Goal: Task Accomplishment & Management: Complete application form

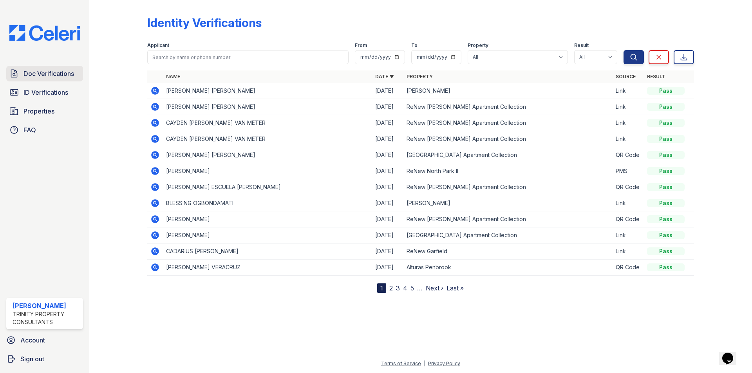
click at [42, 74] on span "Doc Verifications" at bounding box center [48, 73] width 50 height 9
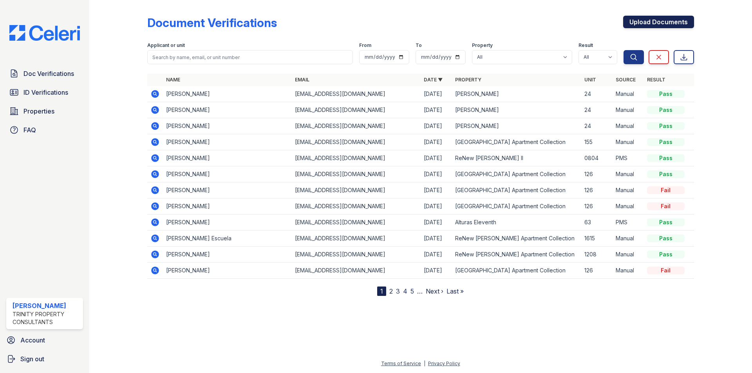
click at [682, 26] on link "Upload Documents" at bounding box center [658, 22] width 71 height 13
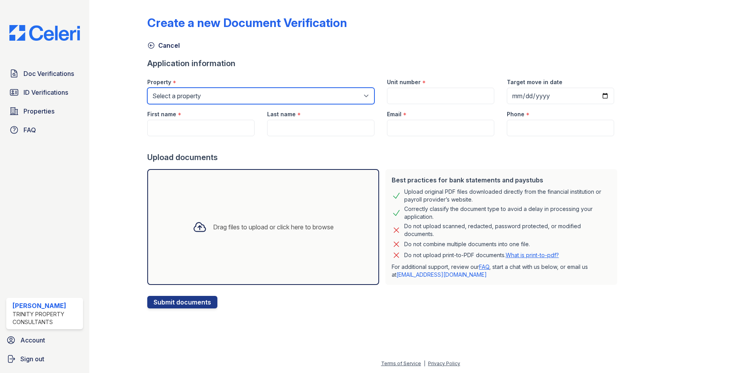
click at [200, 96] on select "Select a property [GEOGRAPHIC_DATA][PERSON_NAME] Alturas Eleventh [GEOGRAPHIC_D…" at bounding box center [260, 96] width 227 height 16
select select "71"
click at [147, 88] on select "Select a property [GEOGRAPHIC_DATA][PERSON_NAME] Alturas Eleventh [GEOGRAPHIC_D…" at bounding box center [260, 96] width 227 height 16
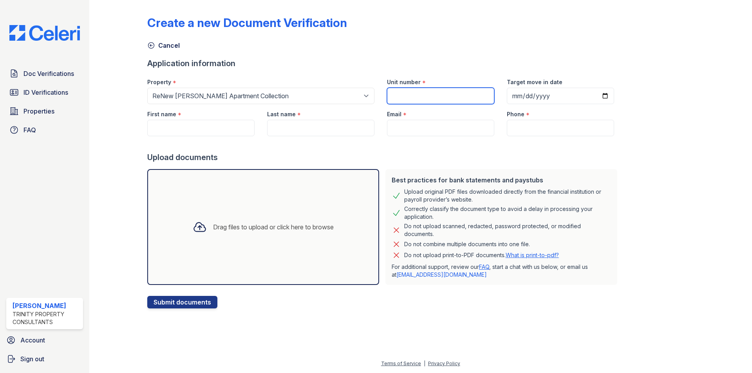
click at [418, 92] on input "Unit number" at bounding box center [440, 96] width 107 height 16
type input "1615"
click at [595, 98] on input "Target move in date" at bounding box center [559, 96] width 107 height 16
type input "[DATE]"
click at [222, 119] on div "First name *" at bounding box center [200, 112] width 107 height 16
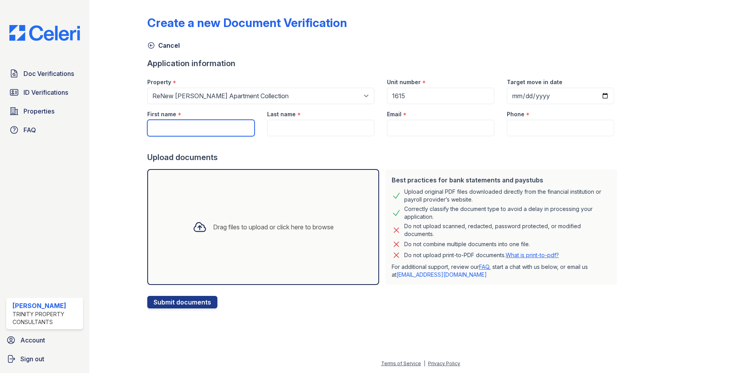
click at [220, 121] on input "First name" at bounding box center [200, 128] width 107 height 16
type input "[PERSON_NAME]"
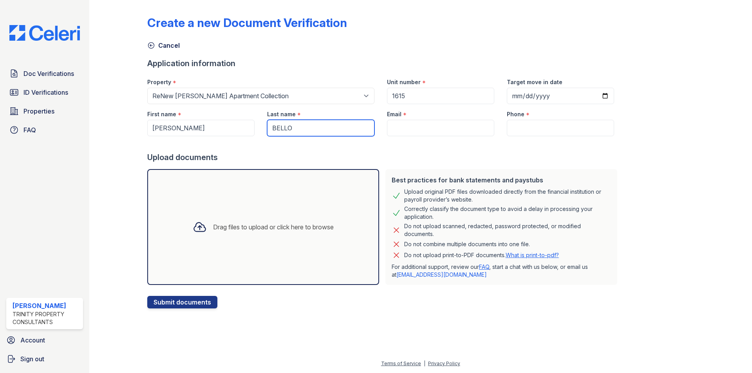
type input "BELLO"
paste input "[EMAIL_ADDRESS][DOMAIN_NAME]"
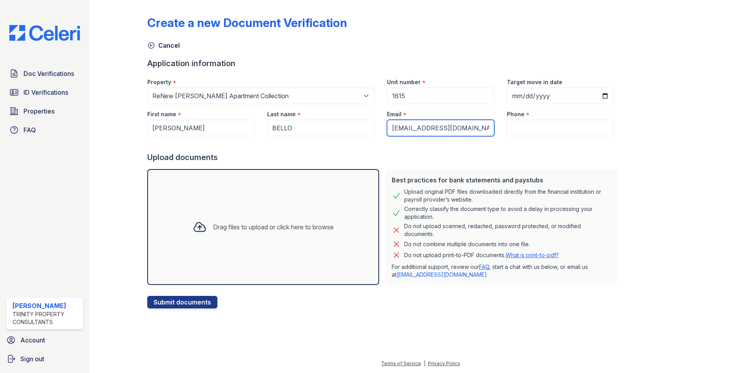
type input "[EMAIL_ADDRESS][DOMAIN_NAME]"
paste input "[PHONE_NUMBER]"
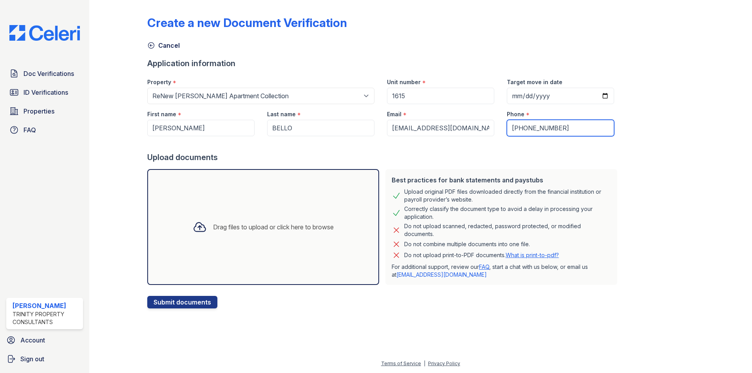
type input "[PHONE_NUMBER]"
click at [275, 221] on div "Drag files to upload or click here to browse" at bounding box center [262, 227] width 153 height 27
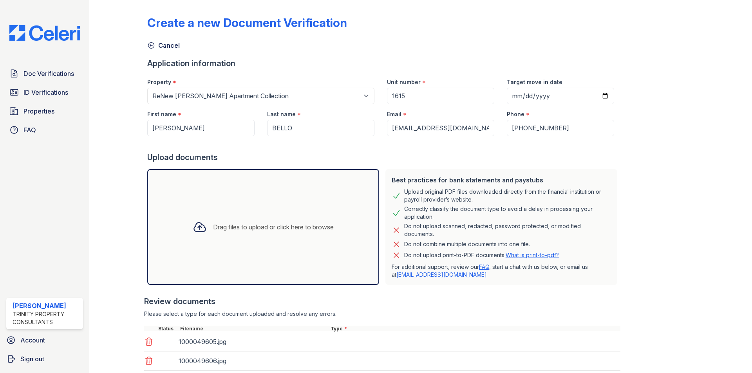
scroll to position [52, 0]
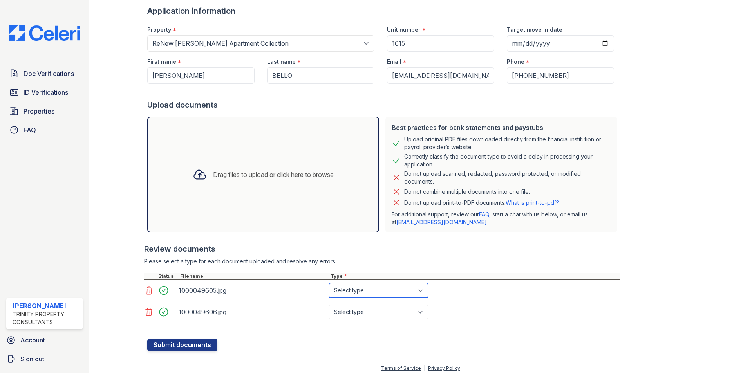
click at [397, 287] on select "Select type Paystub Bank Statement Offer Letter Tax Documents Benefit Award Let…" at bounding box center [378, 290] width 99 height 15
select select "paystub"
click at [329, 283] on select "Select type Paystub Bank Statement Offer Letter Tax Documents Benefit Award Let…" at bounding box center [378, 290] width 99 height 15
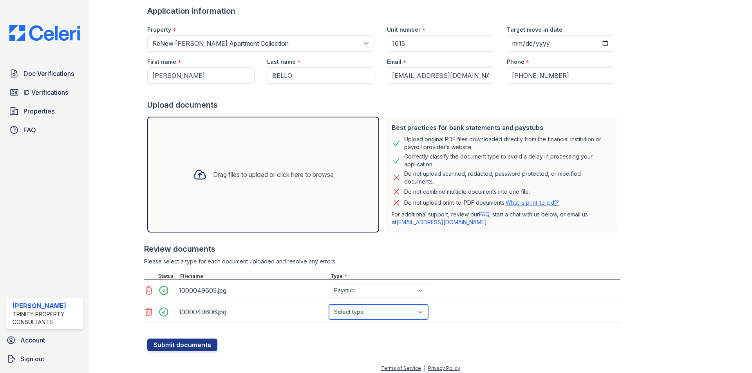
drag, startPoint x: 382, startPoint y: 315, endPoint x: 381, endPoint y: 306, distance: 9.5
click at [382, 315] on select "Select type Paystub Bank Statement Offer Letter Tax Documents Benefit Award Let…" at bounding box center [378, 312] width 99 height 15
select select "paystub"
click at [329, 305] on select "Select type Paystub Bank Statement Offer Letter Tax Documents Benefit Award Let…" at bounding box center [378, 312] width 99 height 15
click at [202, 347] on button "Submit documents" at bounding box center [182, 345] width 70 height 13
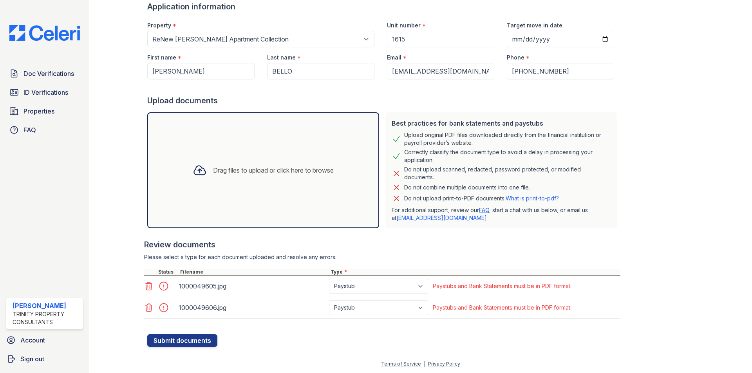
scroll to position [79, 0]
click at [147, 283] on icon at bounding box center [149, 286] width 7 height 8
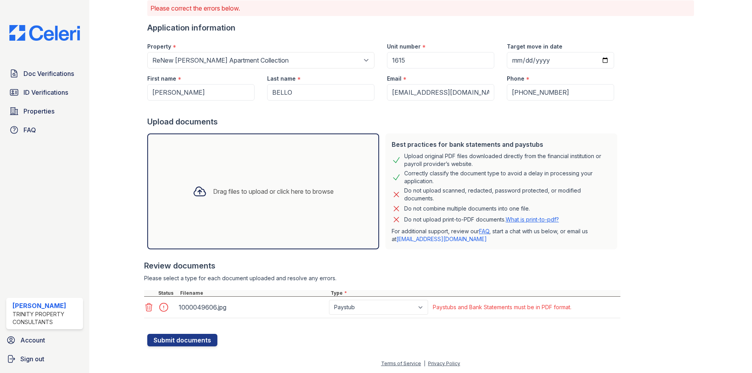
click at [150, 303] on icon at bounding box center [148, 307] width 9 height 9
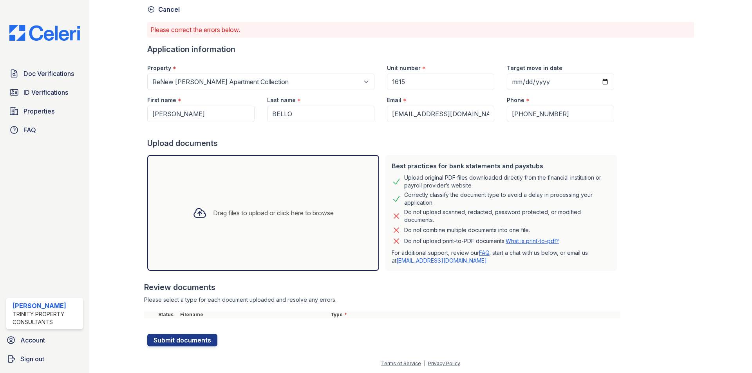
click at [217, 224] on div "Drag files to upload or click here to browse" at bounding box center [262, 213] width 153 height 27
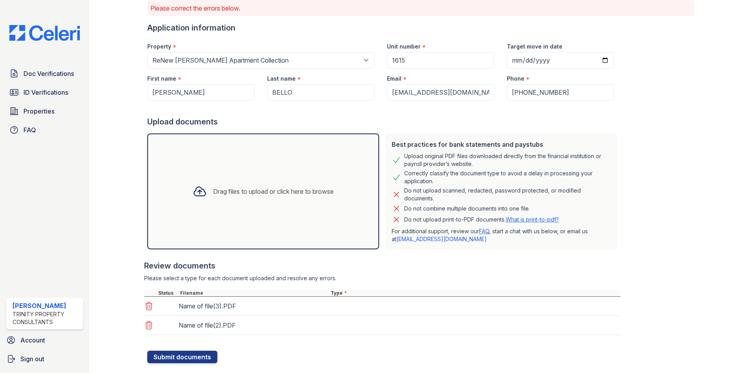
scroll to position [74, 0]
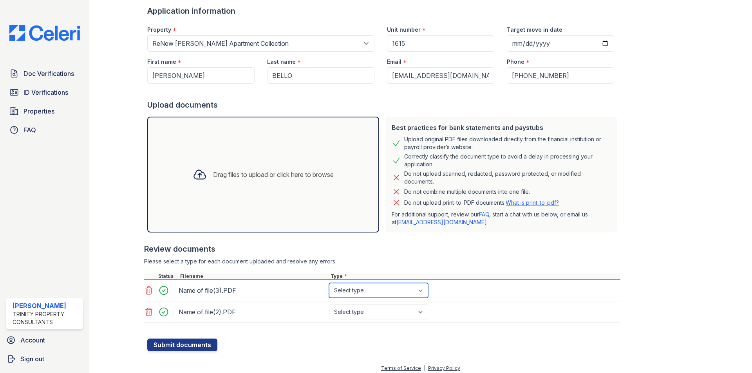
click at [369, 291] on select "Select type Paystub Bank Statement Offer Letter Tax Documents Benefit Award Let…" at bounding box center [378, 290] width 99 height 15
select select "paystub"
click at [329, 283] on select "Select type Paystub Bank Statement Offer Letter Tax Documents Benefit Award Let…" at bounding box center [378, 290] width 99 height 15
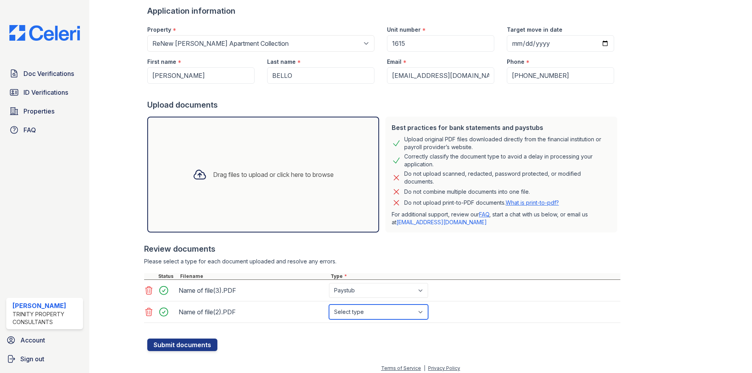
drag, startPoint x: 355, startPoint y: 314, endPoint x: 355, endPoint y: 306, distance: 7.5
click at [355, 313] on select "Select type Paystub Bank Statement Offer Letter Tax Documents Benefit Award Let…" at bounding box center [378, 312] width 99 height 15
click at [329, 305] on select "Select type Paystub Bank Statement Offer Letter Tax Documents Benefit Award Let…" at bounding box center [378, 312] width 99 height 15
drag, startPoint x: 362, startPoint y: 325, endPoint x: 362, endPoint y: 320, distance: 4.7
click at [362, 324] on div at bounding box center [382, 327] width 476 height 8
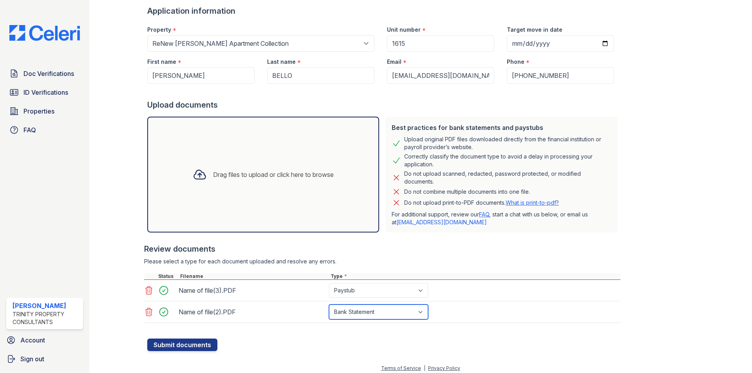
drag, startPoint x: 362, startPoint y: 317, endPoint x: 360, endPoint y: 313, distance: 4.0
click at [362, 316] on select "Select type Paystub Bank Statement Offer Letter Tax Documents Benefit Award Let…" at bounding box center [378, 312] width 99 height 15
select select "paystub"
click at [329, 305] on select "Select type Paystub Bank Statement Offer Letter Tax Documents Benefit Award Let…" at bounding box center [378, 312] width 99 height 15
click at [176, 336] on div at bounding box center [383, 335] width 473 height 8
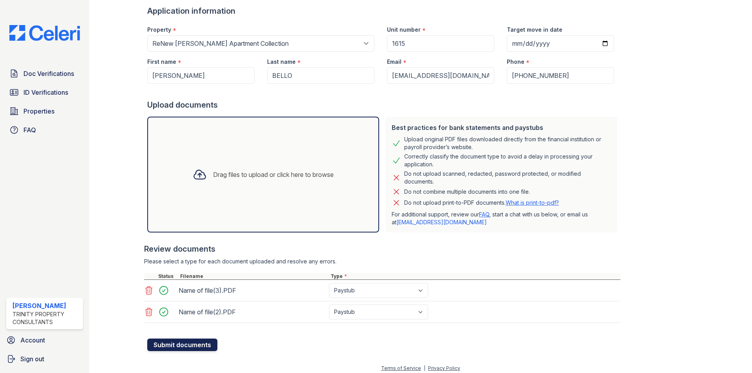
click at [177, 344] on button "Submit documents" at bounding box center [182, 345] width 70 height 13
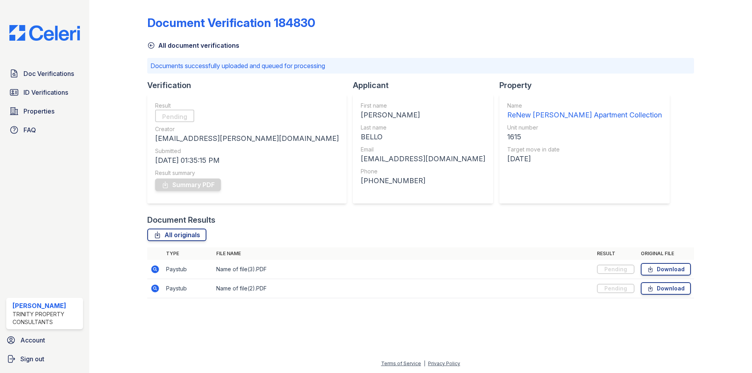
click at [153, 45] on icon at bounding box center [151, 45] width 8 height 8
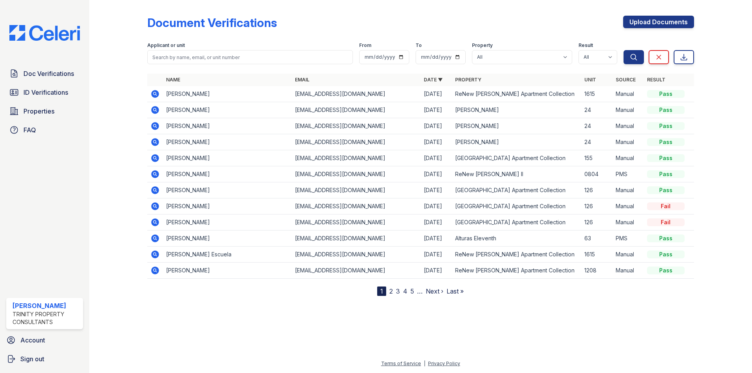
click at [155, 95] on icon at bounding box center [155, 94] width 8 height 8
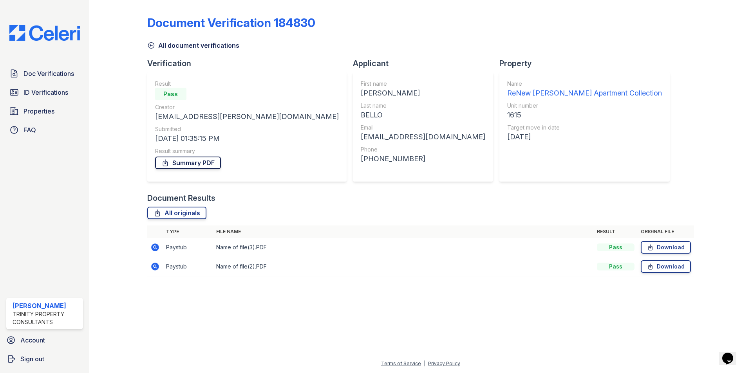
click at [180, 164] on link "Summary PDF" at bounding box center [188, 163] width 66 height 13
click at [52, 87] on link "ID Verifications" at bounding box center [44, 93] width 77 height 16
